Goal: Information Seeking & Learning: Compare options

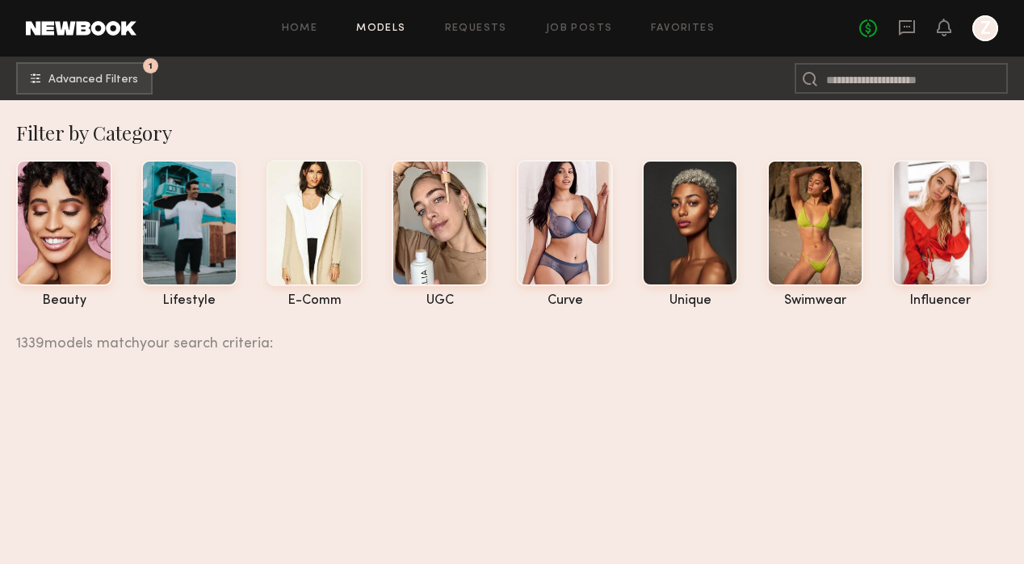
scroll to position [2198, 0]
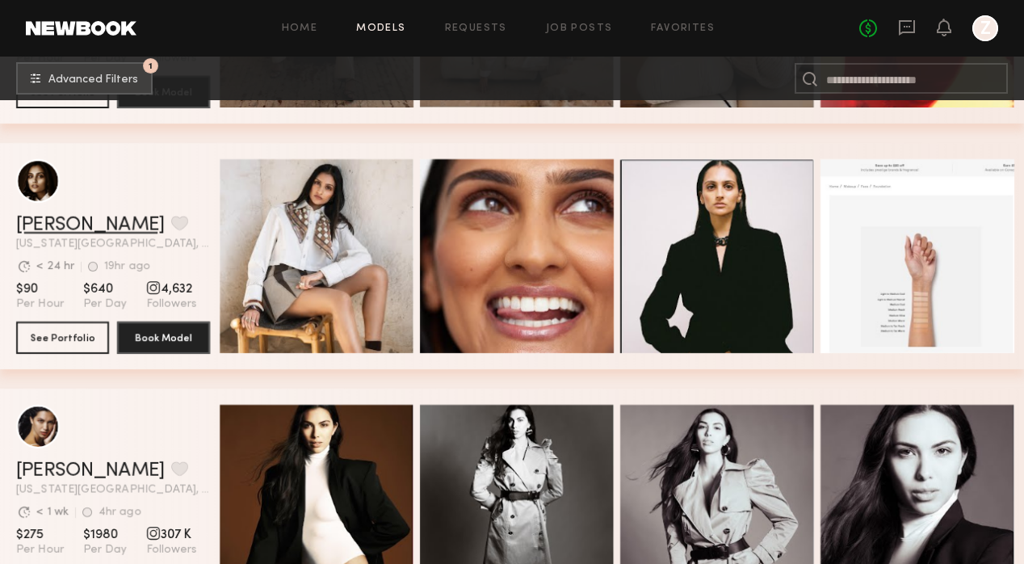
click at [46, 227] on link "Slesha P." at bounding box center [90, 225] width 149 height 19
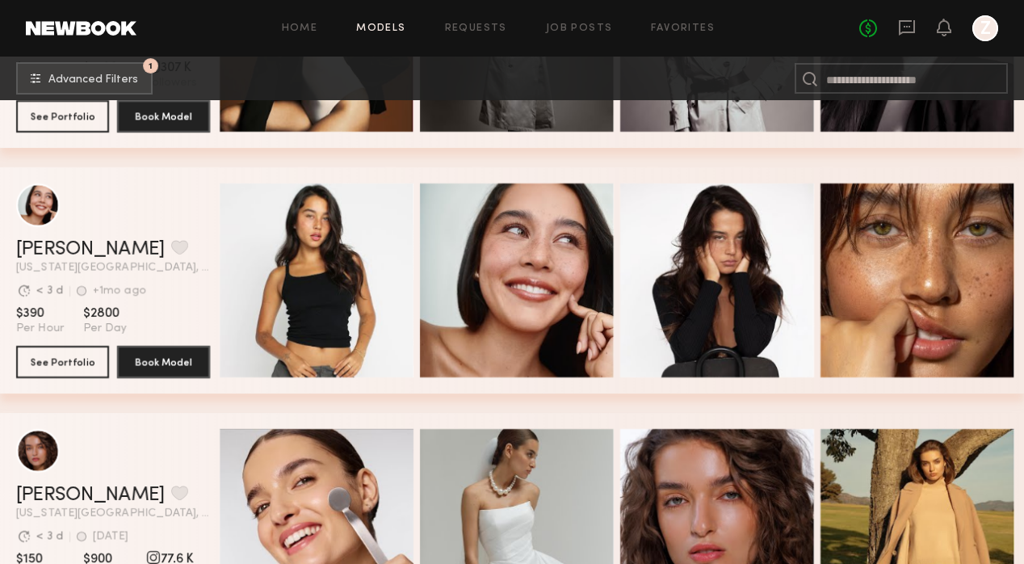
scroll to position [2676, 0]
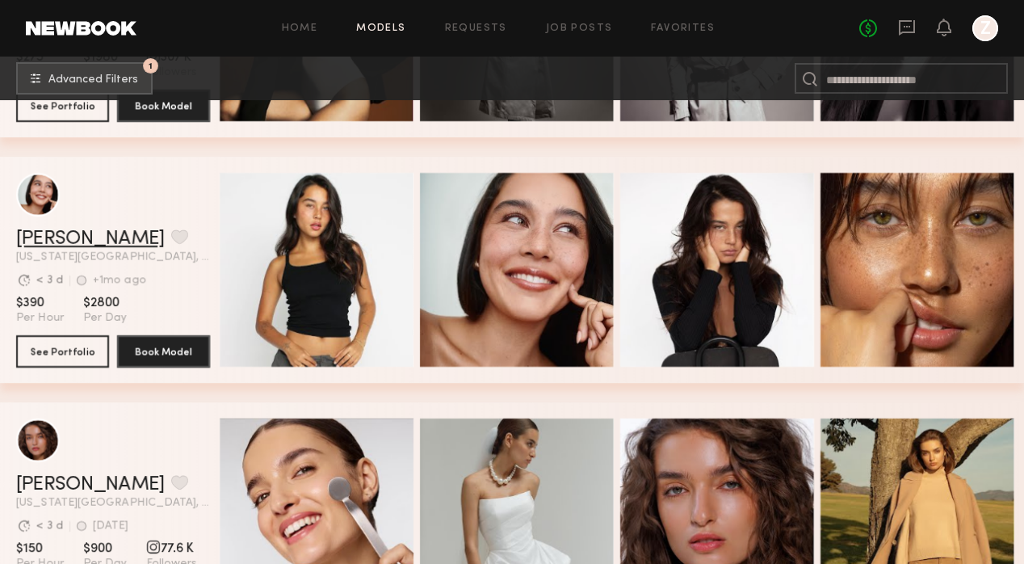
click at [49, 237] on link "[PERSON_NAME]" at bounding box center [90, 238] width 149 height 19
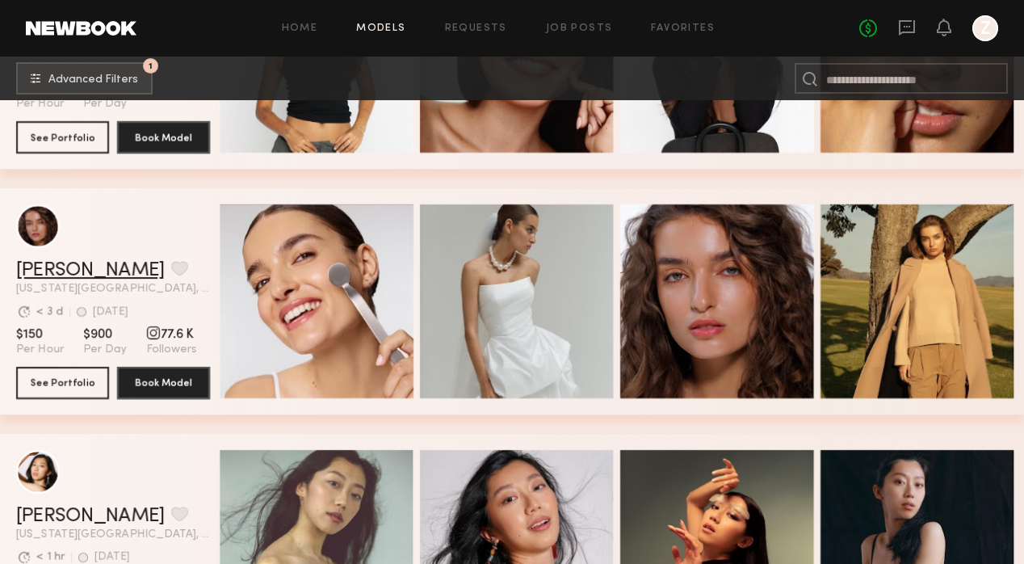
click at [50, 274] on link "Olviya K." at bounding box center [90, 270] width 149 height 19
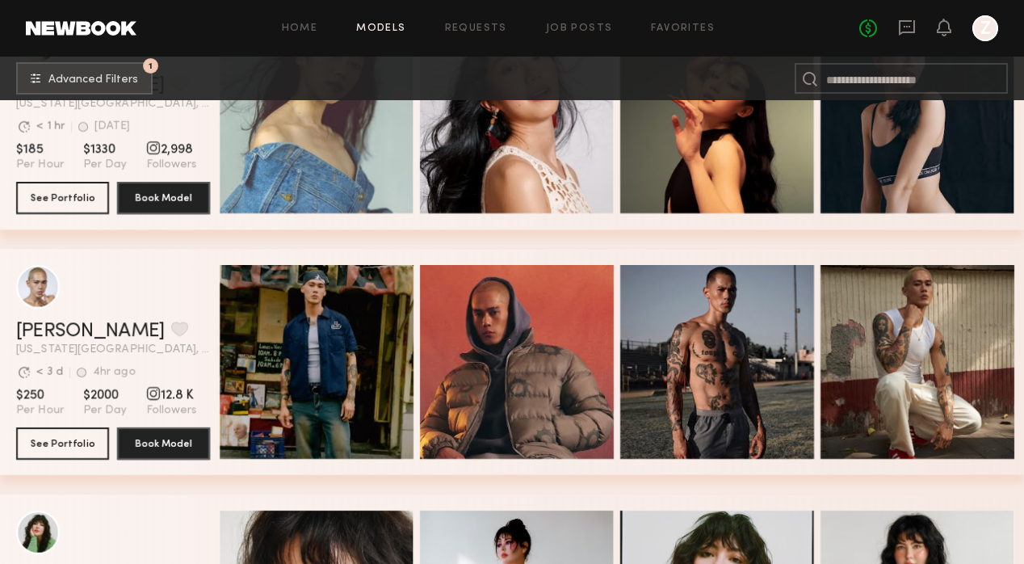
scroll to position [3360, 0]
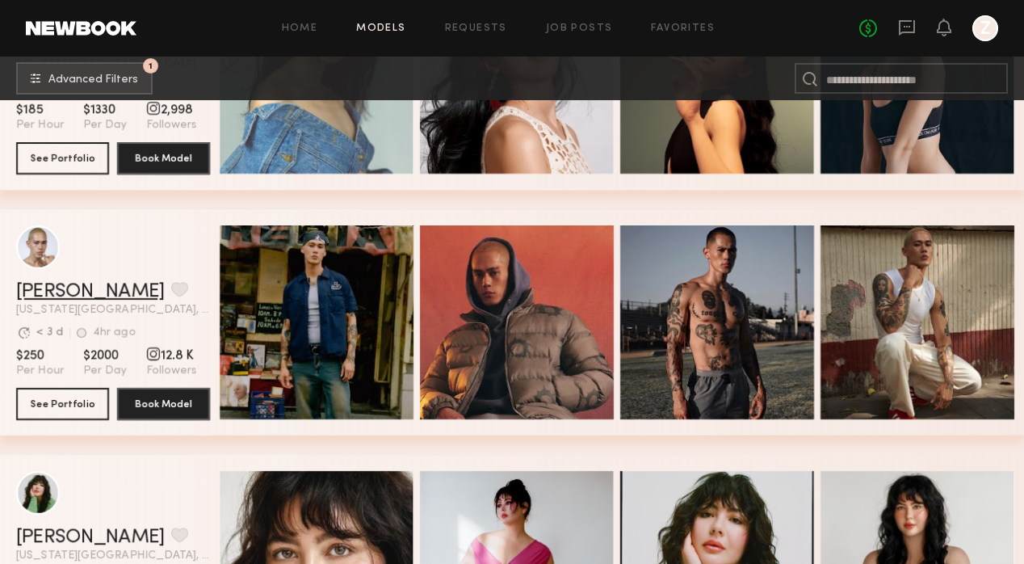
click at [55, 298] on link "Adrian B." at bounding box center [90, 291] width 149 height 19
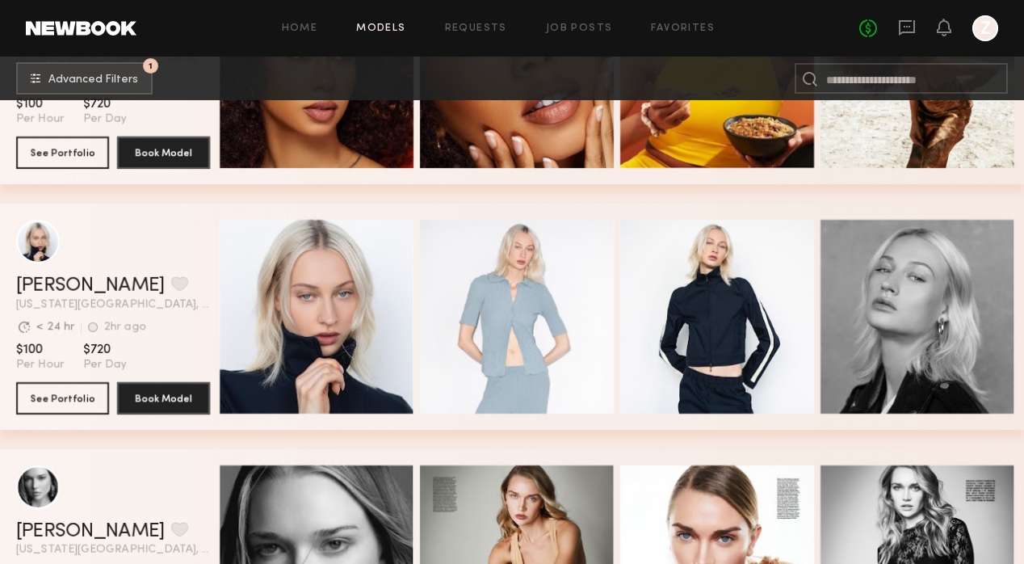
scroll to position [4537, 0]
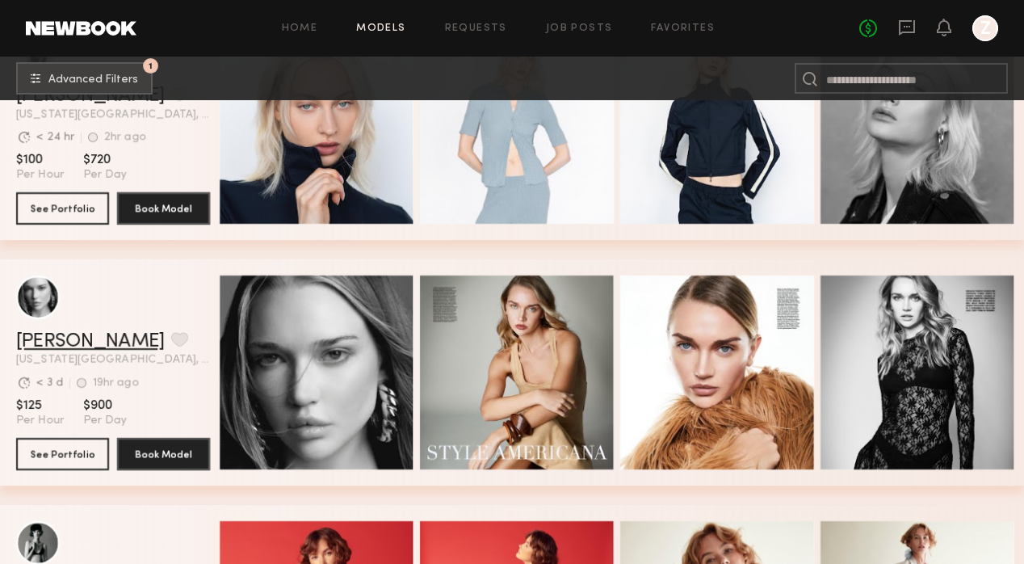
click at [54, 342] on link "Wiktoria G." at bounding box center [90, 341] width 149 height 19
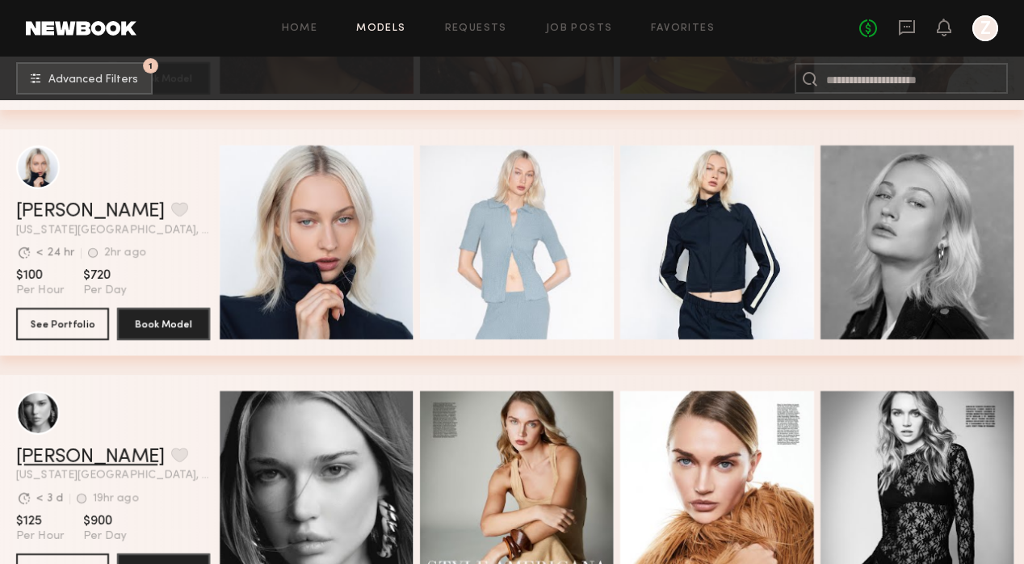
scroll to position [4666, 0]
